Goal: Find specific page/section: Find specific page/section

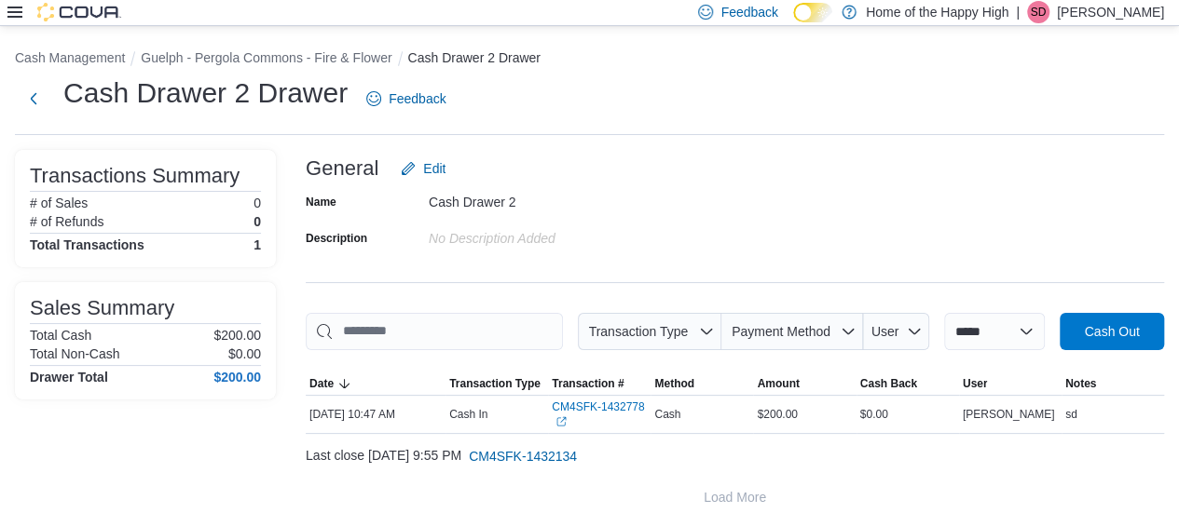
click at [83, 7] on img at bounding box center [79, 12] width 84 height 19
click at [51, 11] on img at bounding box center [79, 12] width 84 height 19
click at [17, 13] on icon at bounding box center [14, 12] width 15 height 11
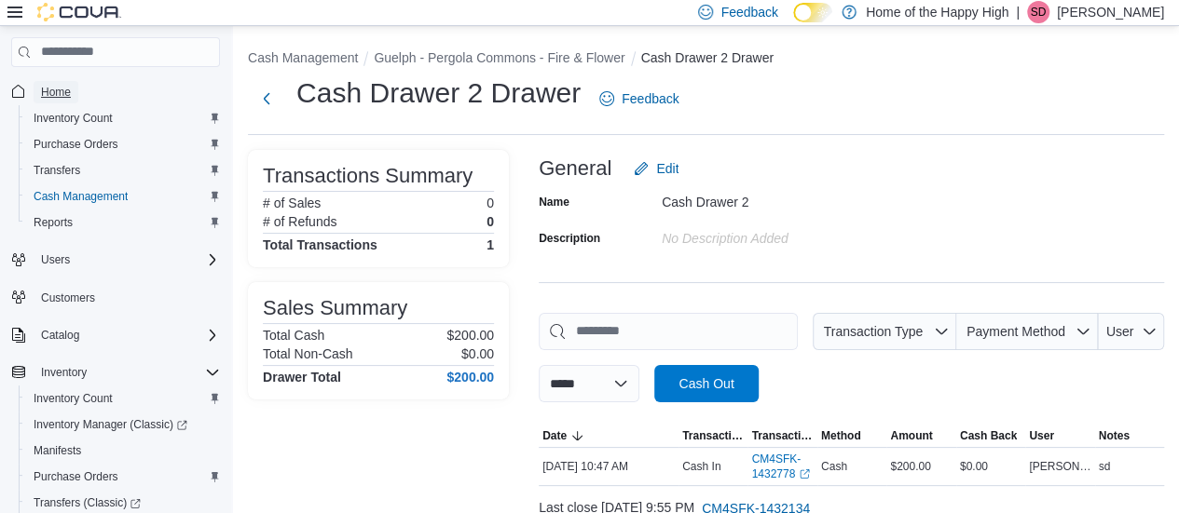
click at [48, 92] on span "Home" at bounding box center [56, 92] width 30 height 15
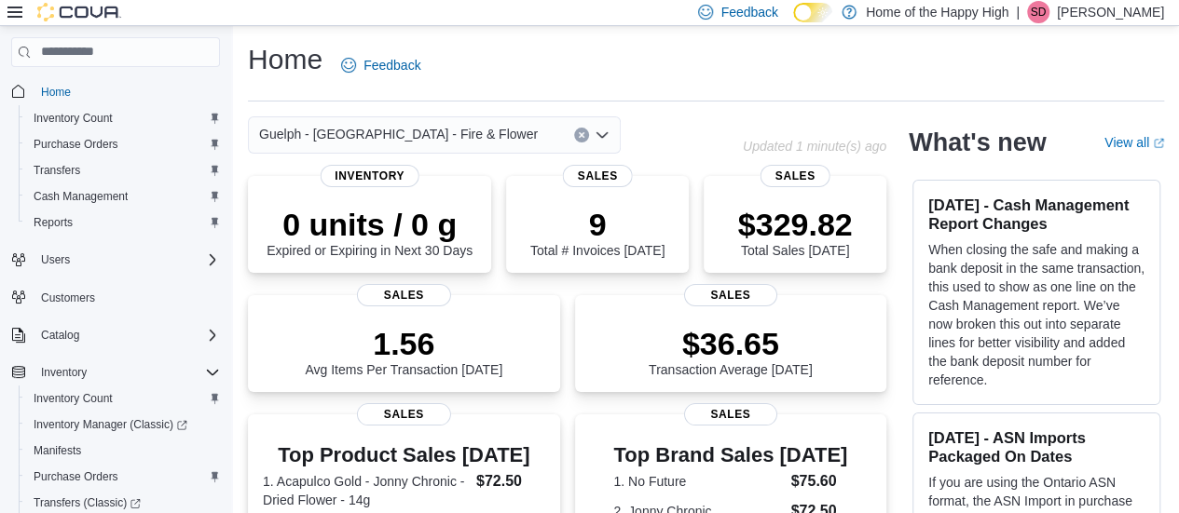
click at [490, 129] on span "Guelph - [GEOGRAPHIC_DATA] - Fire & Flower" at bounding box center [398, 134] width 279 height 22
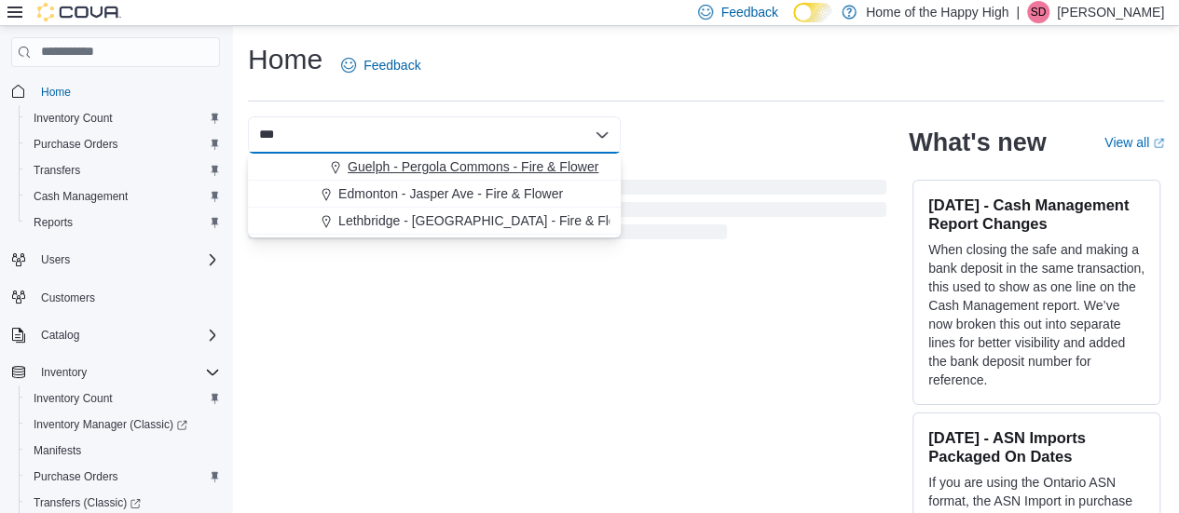
type input "***"
click at [421, 159] on span "Guelph - Pergola Commons - Fire & Flower" at bounding box center [472, 166] width 251 height 19
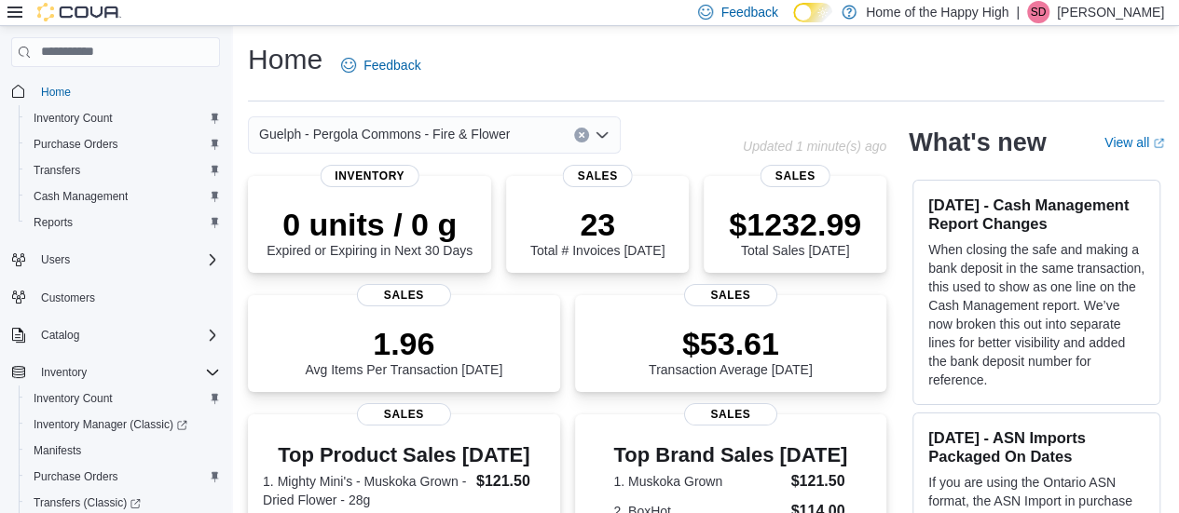
click at [699, 118] on div "Guelph - Pergola Commons - Fire & Flower" at bounding box center [495, 134] width 495 height 37
